Goal: Navigation & Orientation: Understand site structure

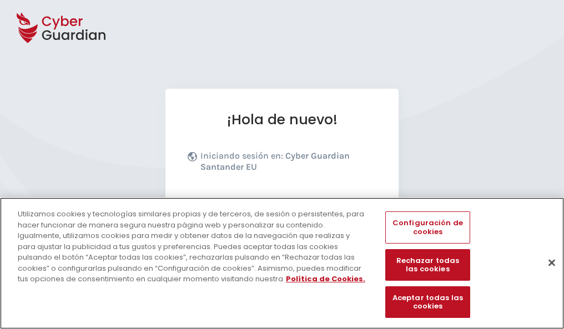
scroll to position [136, 0]
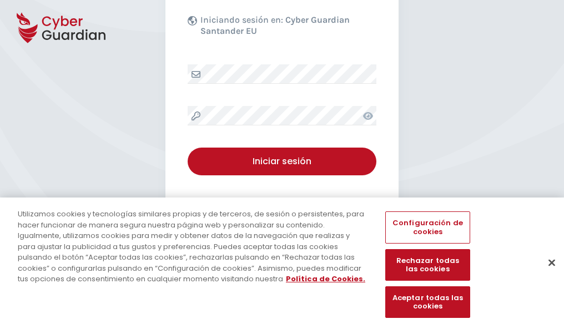
click at [546, 274] on button "Cerrar" at bounding box center [551, 262] width 24 height 24
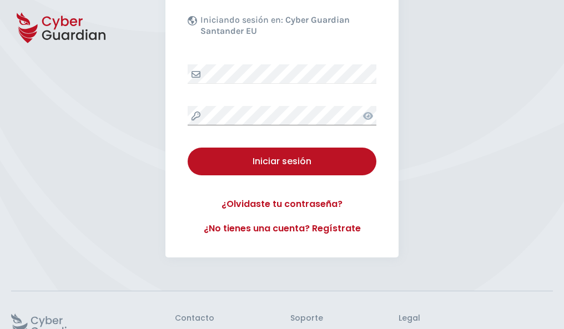
scroll to position [216, 0]
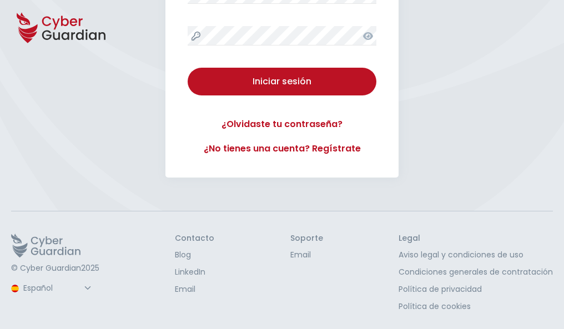
click at [188, 68] on button "Iniciar sesión" at bounding box center [282, 82] width 189 height 28
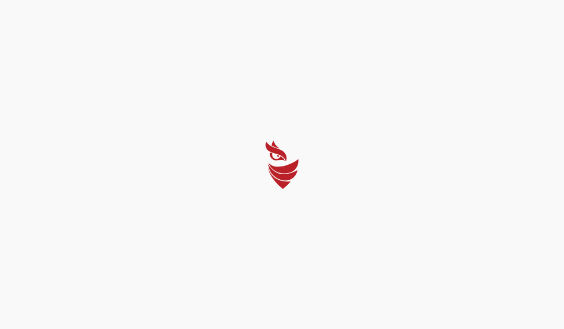
scroll to position [0, 0]
select select "English"
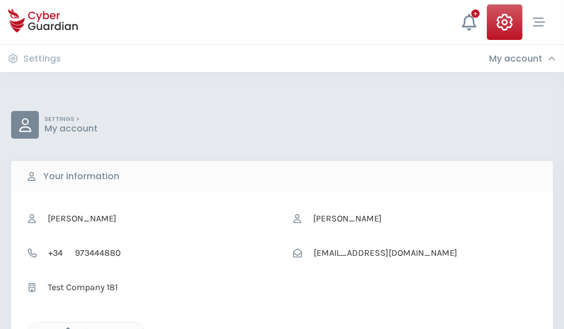
click at [65, 328] on icon "button" at bounding box center [64, 331] width 9 height 9
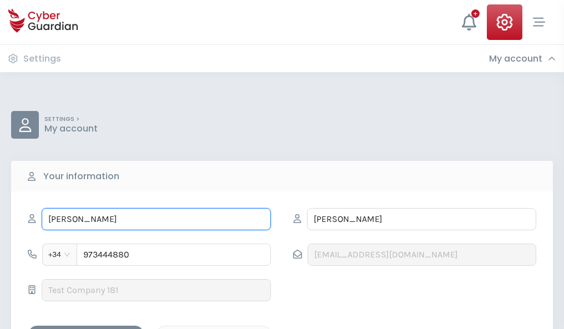
click at [156, 219] on input "GODOFREDO" at bounding box center [156, 219] width 229 height 22
type input "G"
type input "Olimpia"
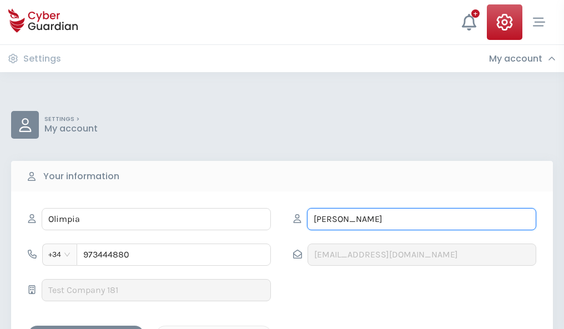
click at [421, 219] on input "DÍAZ" at bounding box center [421, 219] width 229 height 22
type input "D"
type input "Ferrando"
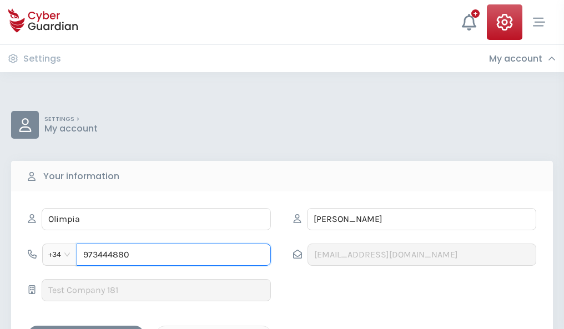
click at [174, 255] on input "973444880" at bounding box center [174, 255] width 194 height 22
type input "9"
type input "983228674"
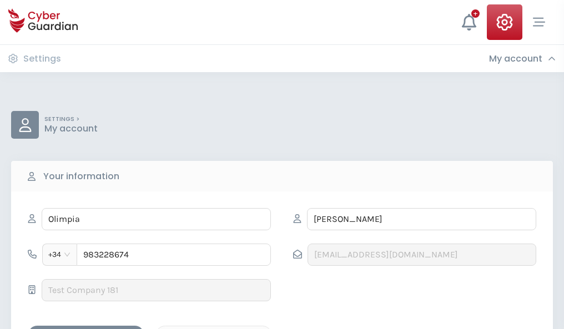
click at [86, 328] on div "Save changes" at bounding box center [86, 335] width 100 height 14
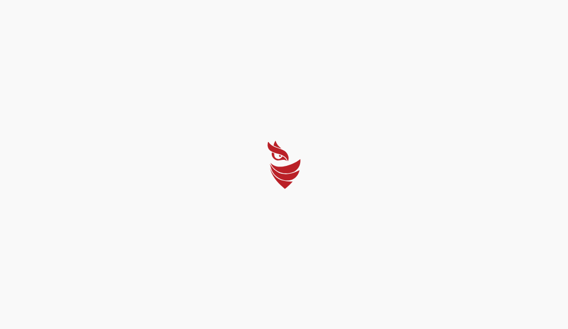
select select "English"
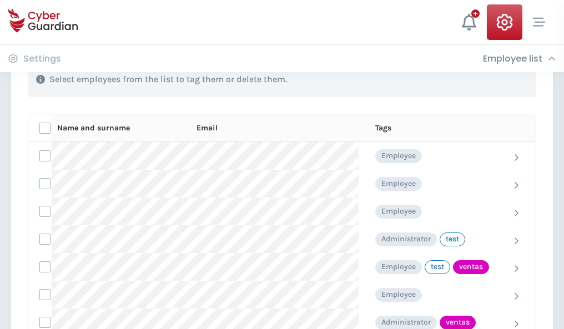
scroll to position [503, 0]
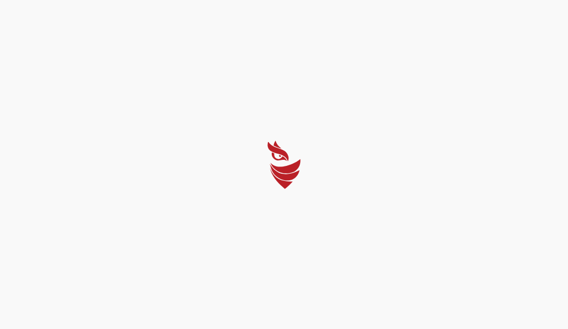
select select "English"
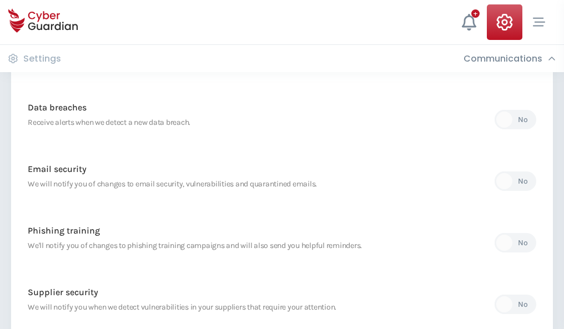
scroll to position [584, 0]
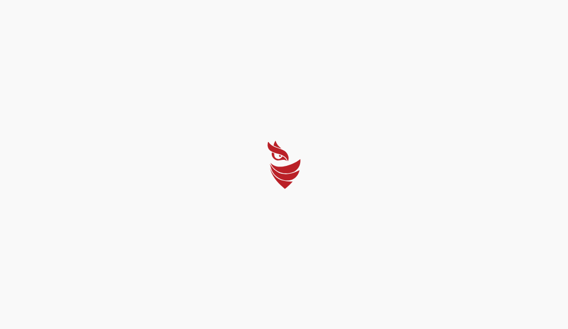
select select "English"
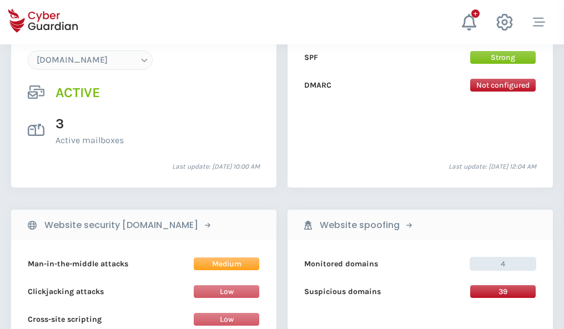
scroll to position [1182, 0]
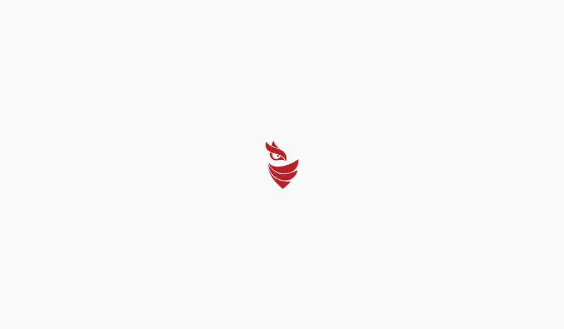
select select "English"
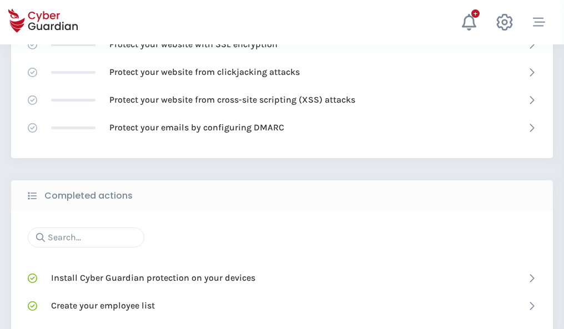
scroll to position [739, 0]
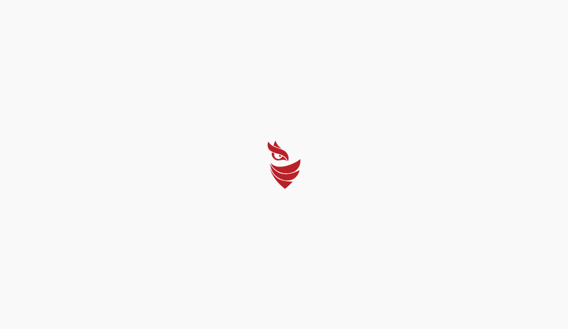
select select "English"
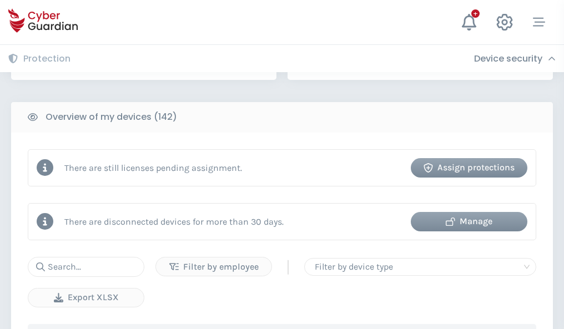
scroll to position [1075, 0]
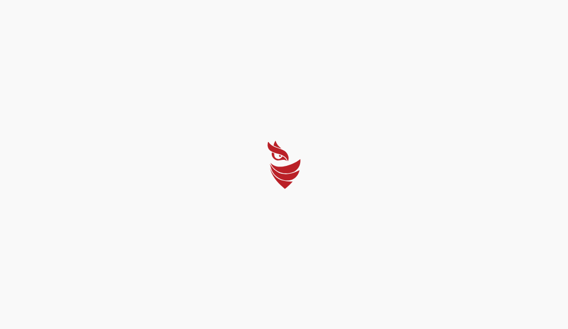
select select "English"
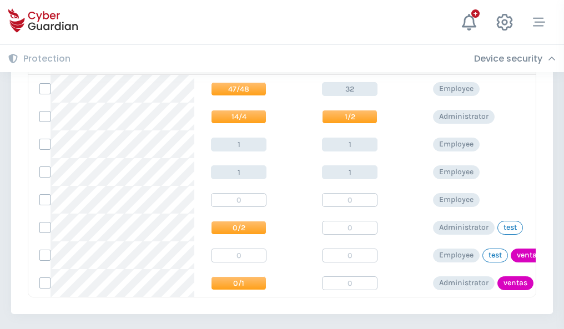
scroll to position [515, 0]
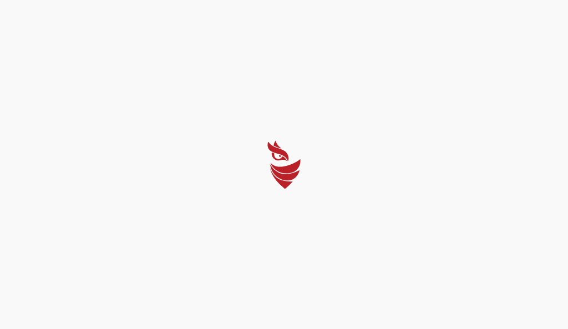
select select "English"
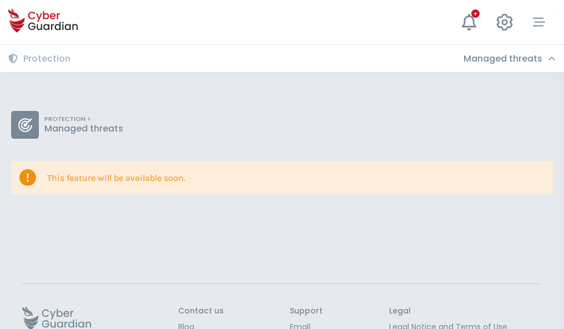
scroll to position [72, 0]
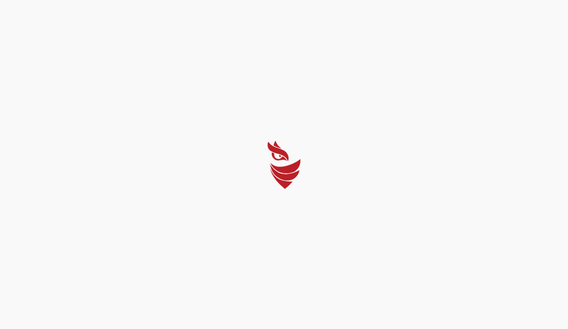
select select "English"
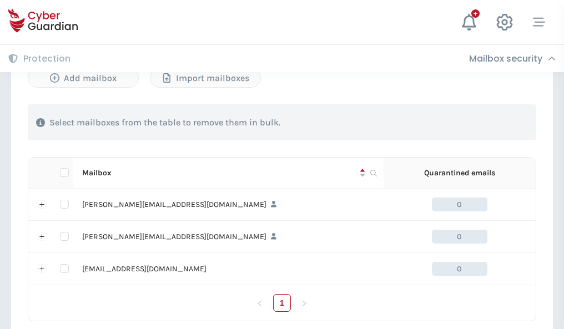
scroll to position [514, 0]
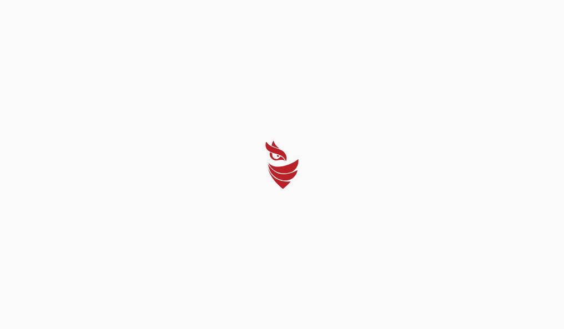
select select "English"
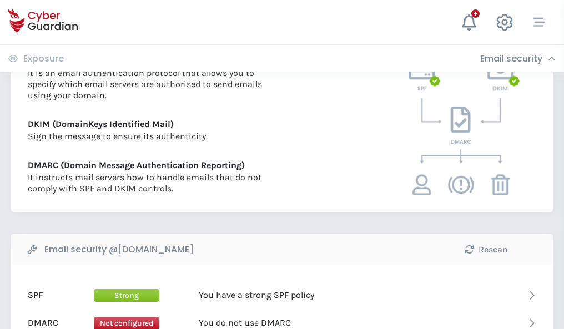
scroll to position [599, 0]
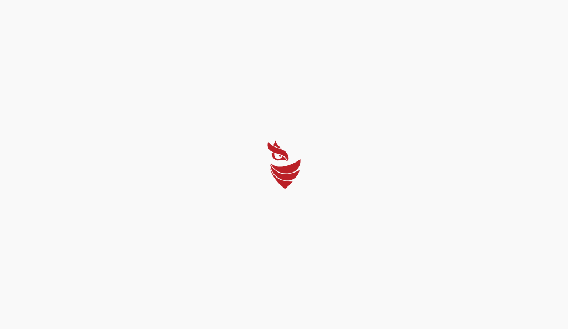
select select "English"
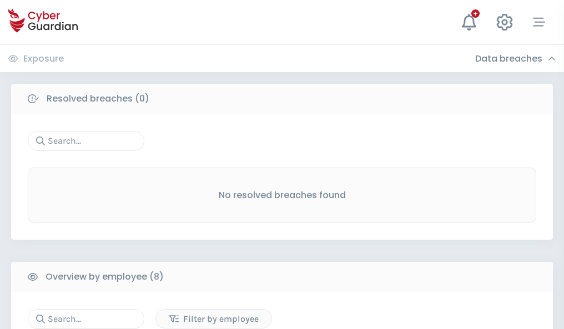
scroll to position [945, 0]
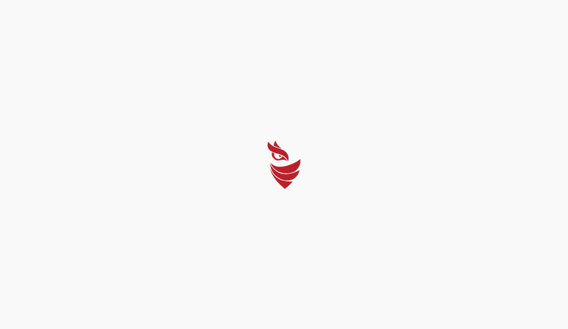
select select "English"
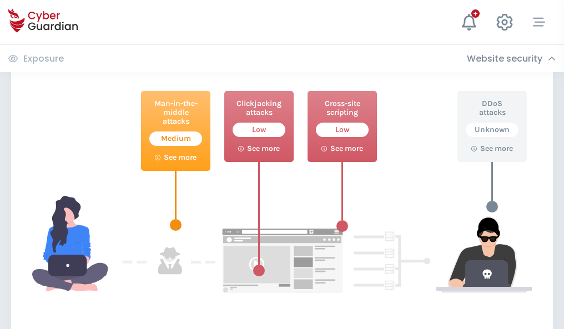
scroll to position [604, 0]
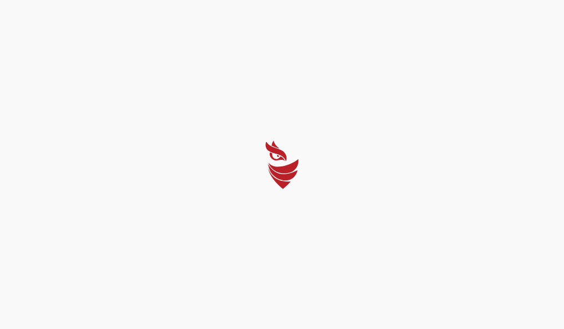
select select "English"
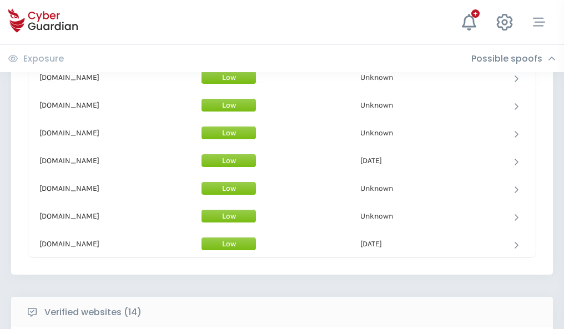
scroll to position [1082, 0]
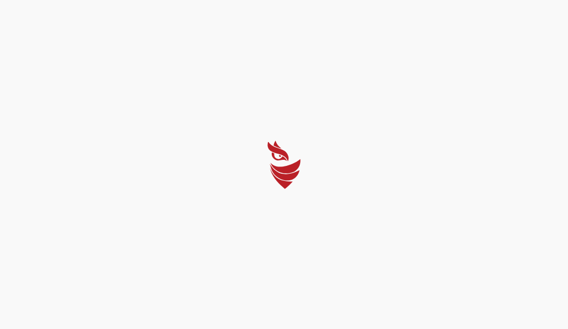
select select "English"
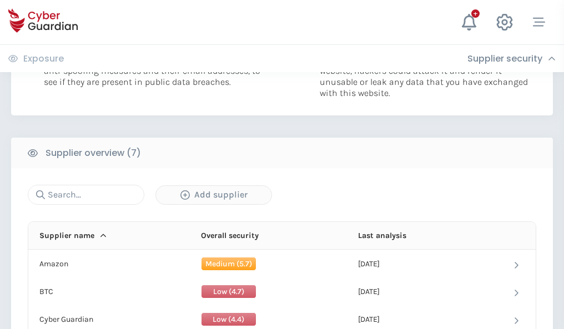
scroll to position [719, 0]
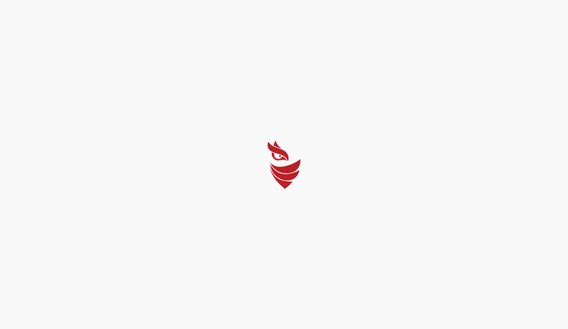
select select "English"
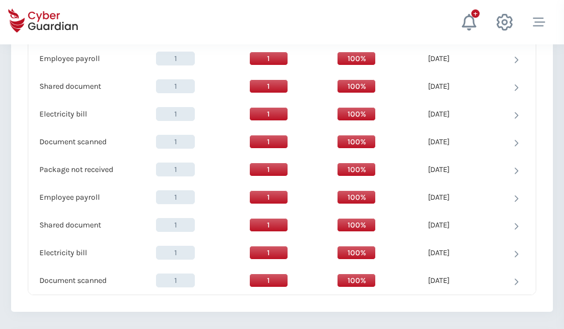
scroll to position [1137, 0]
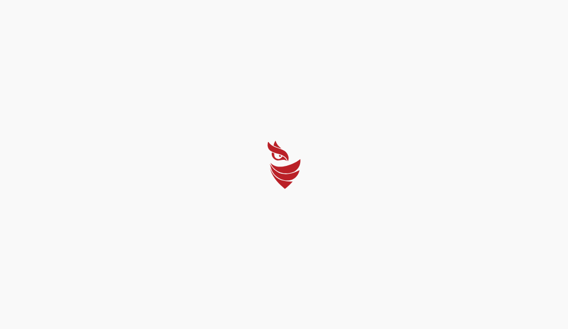
select select "English"
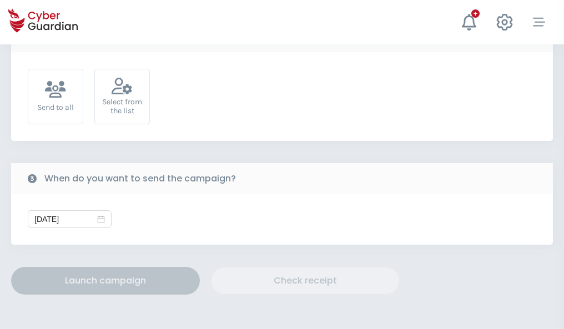
scroll to position [406, 0]
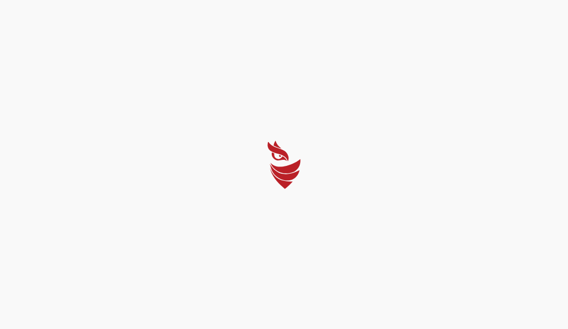
select select "English"
